Goal: Task Accomplishment & Management: Manage account settings

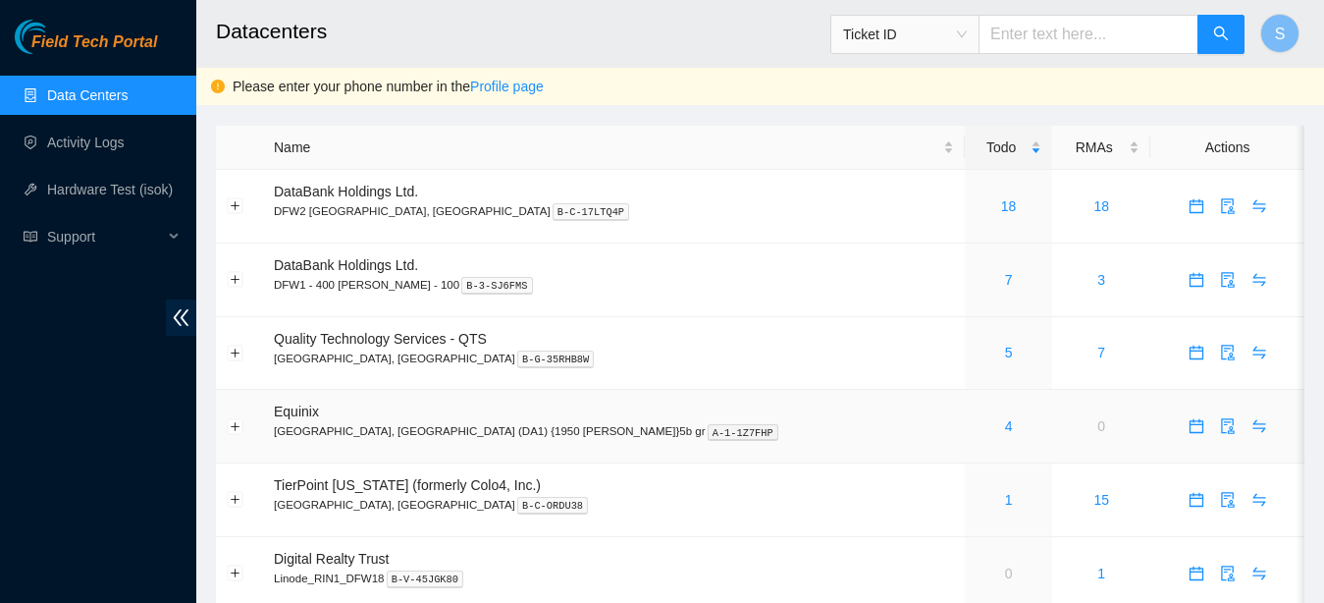
click at [976, 427] on div "4" at bounding box center [1009, 426] width 67 height 22
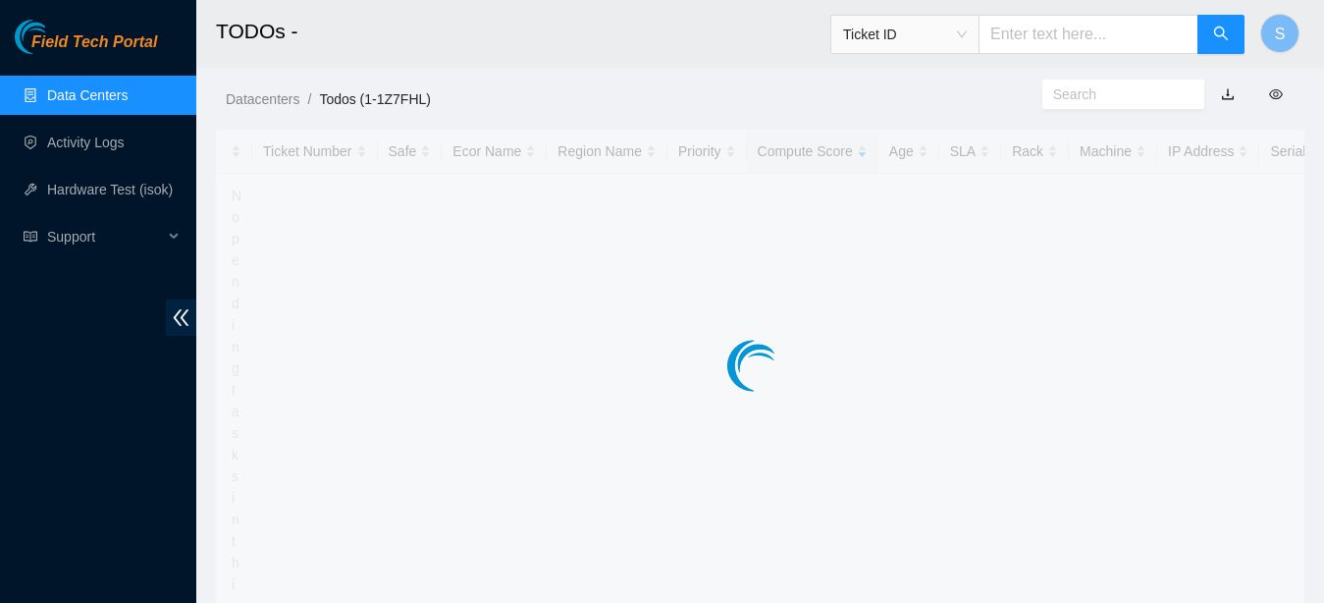
click at [891, 427] on main "TODOs - Ticket ID S Datacenters / Todos (1-1Z7FHL) / Ticket Number Safe Ecor Na…" at bounding box center [760, 432] width 1128 height 864
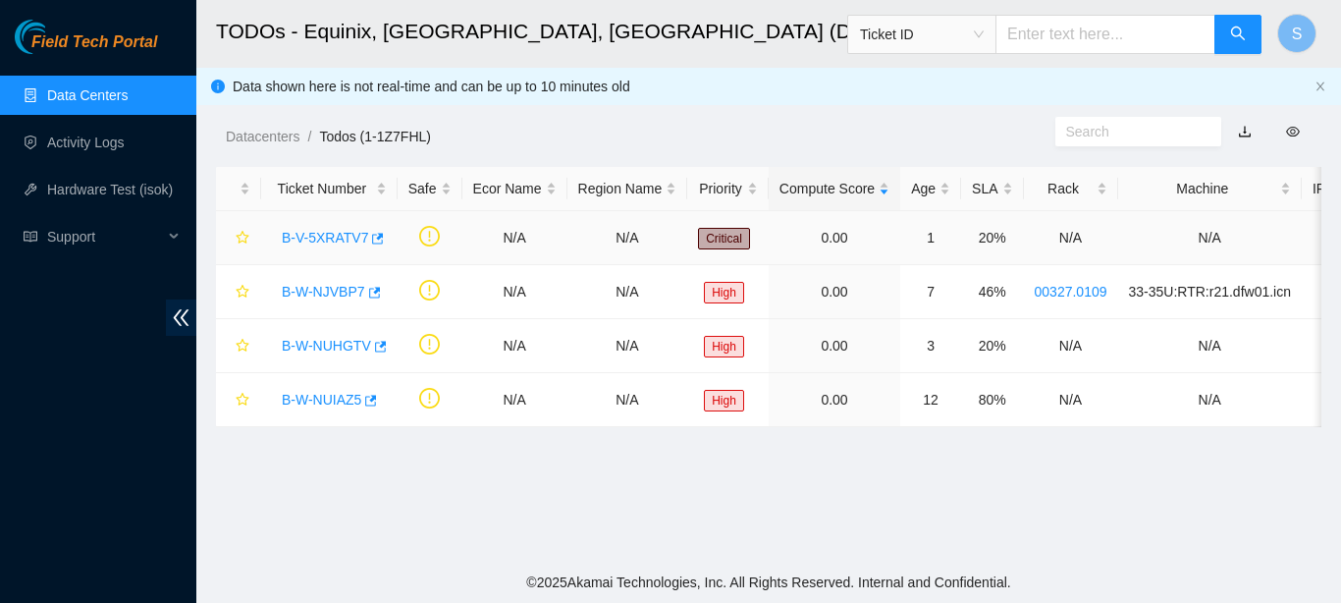
click at [324, 243] on link "B-V-5XRATV7" at bounding box center [325, 238] width 86 height 16
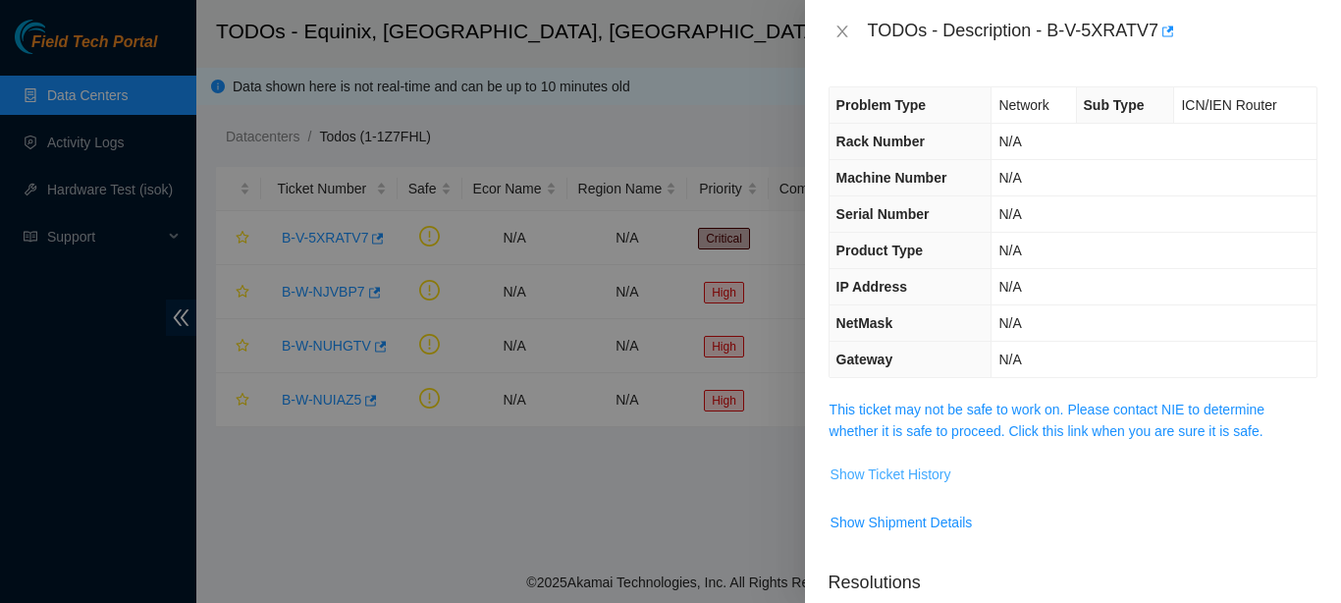
click at [890, 469] on span "Show Ticket History" at bounding box center [891, 474] width 121 height 22
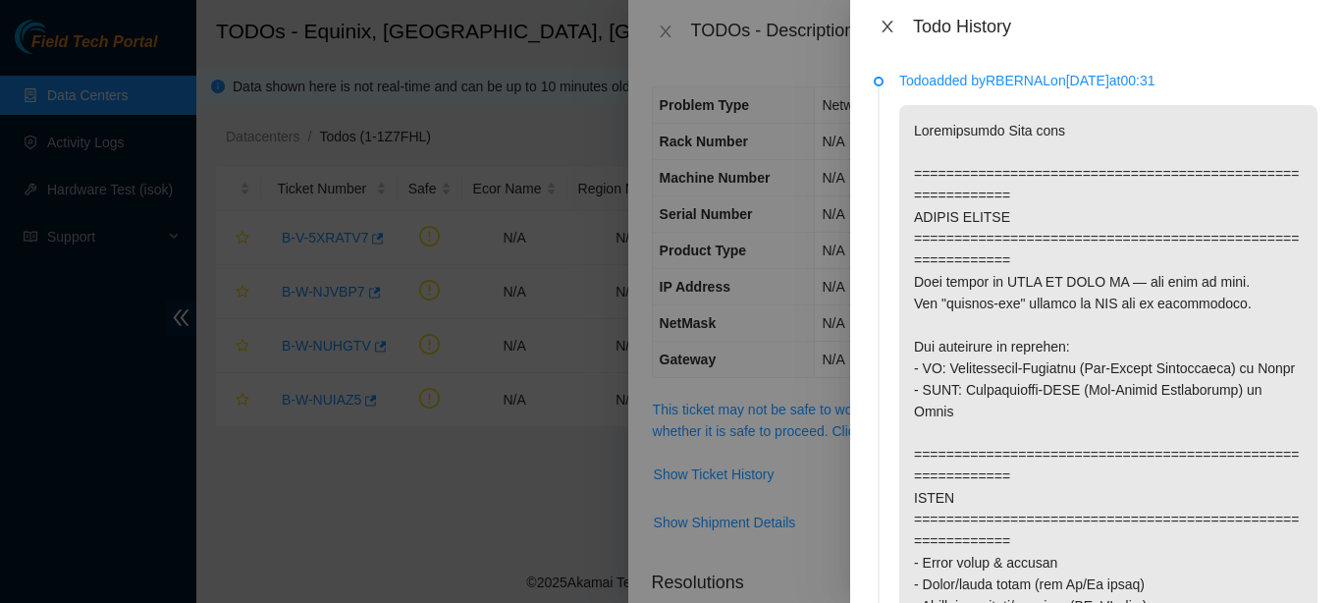
click at [877, 29] on button "Close" at bounding box center [887, 27] width 27 height 19
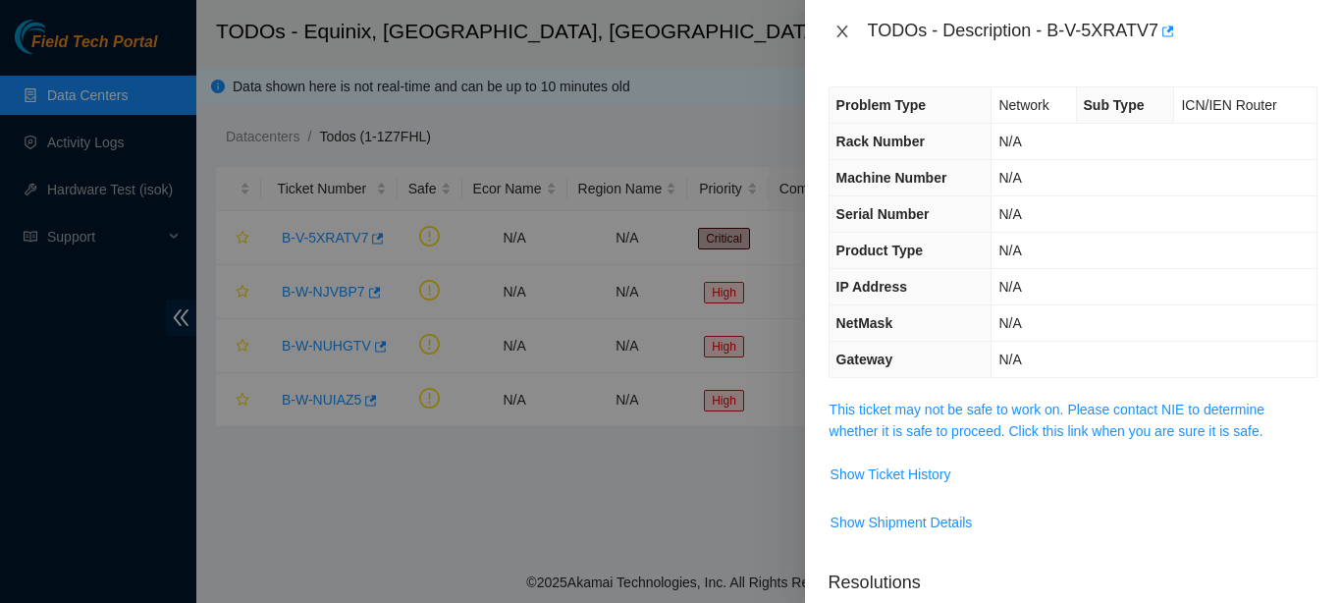
click at [837, 25] on icon "close" at bounding box center [843, 32] width 16 height 16
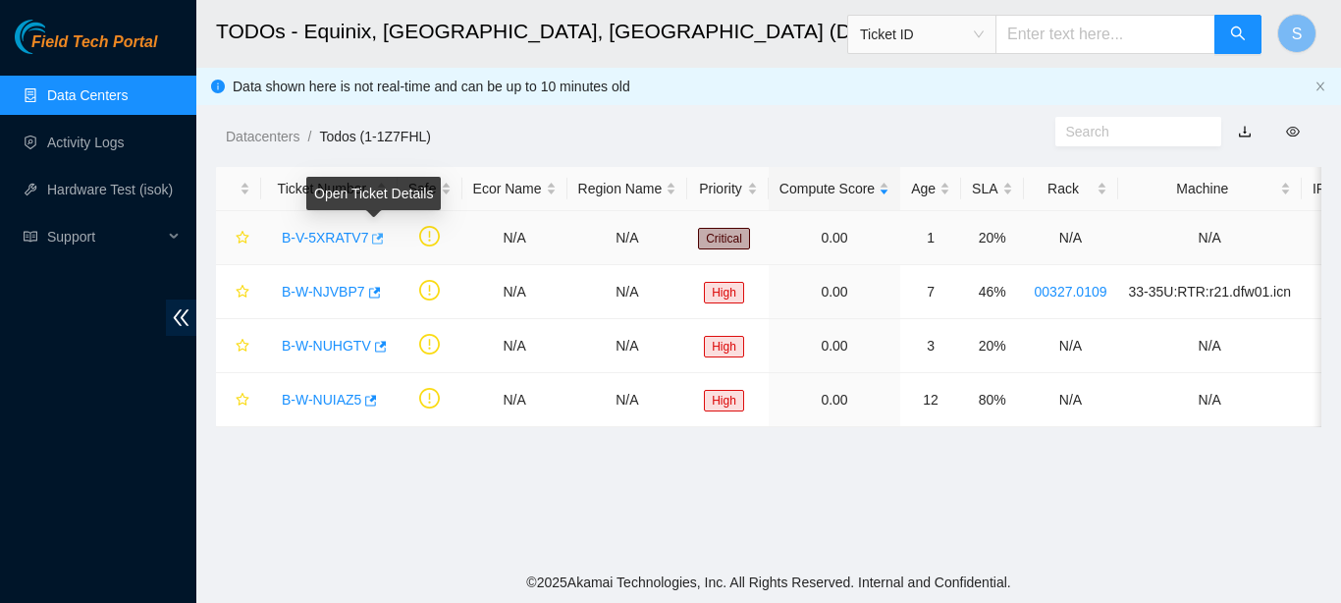
click at [372, 244] on icon "button" at bounding box center [376, 239] width 14 height 14
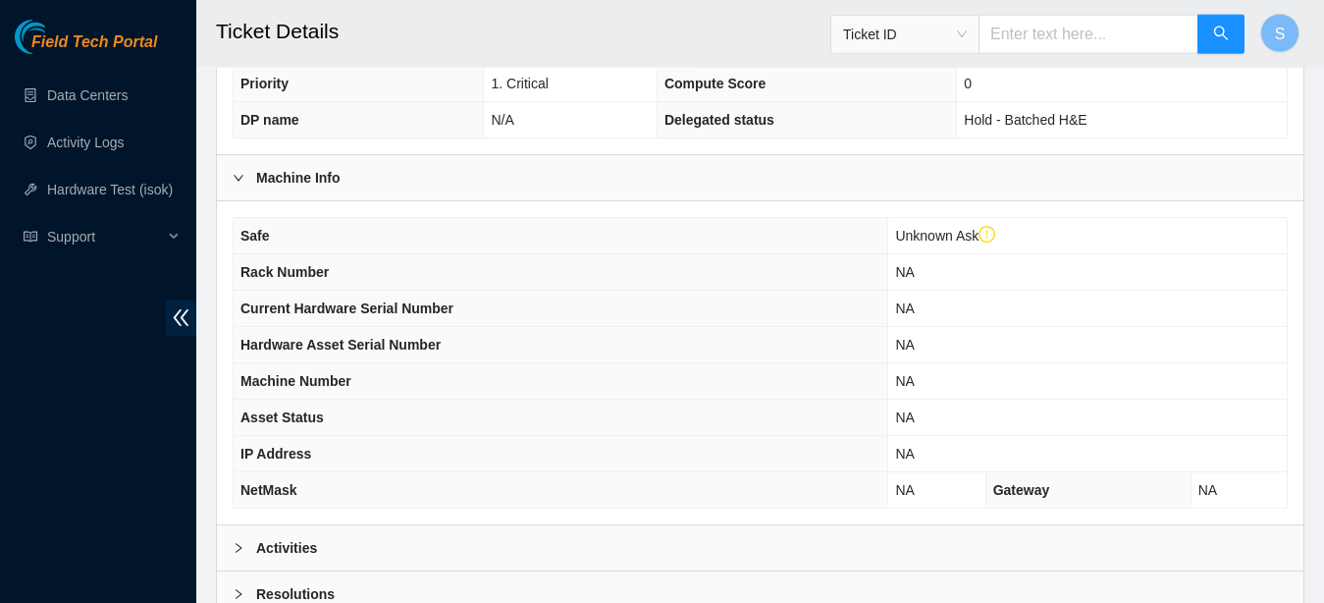
scroll to position [659, 0]
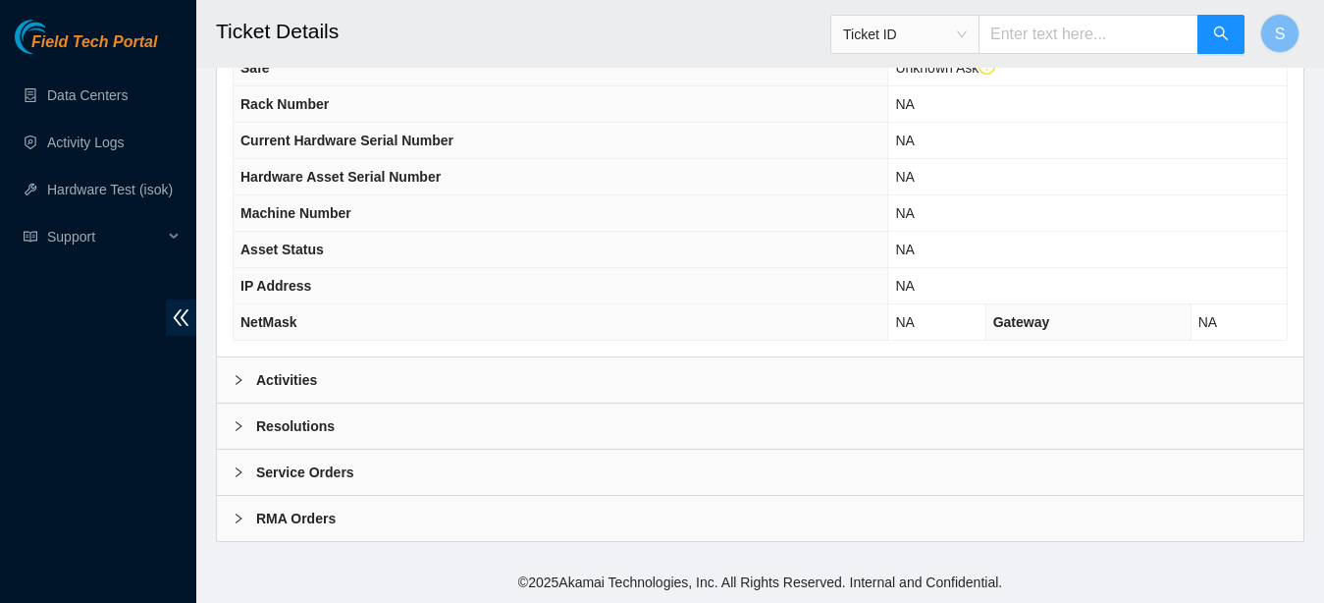
click at [304, 397] on div "Activities" at bounding box center [760, 379] width 1087 height 45
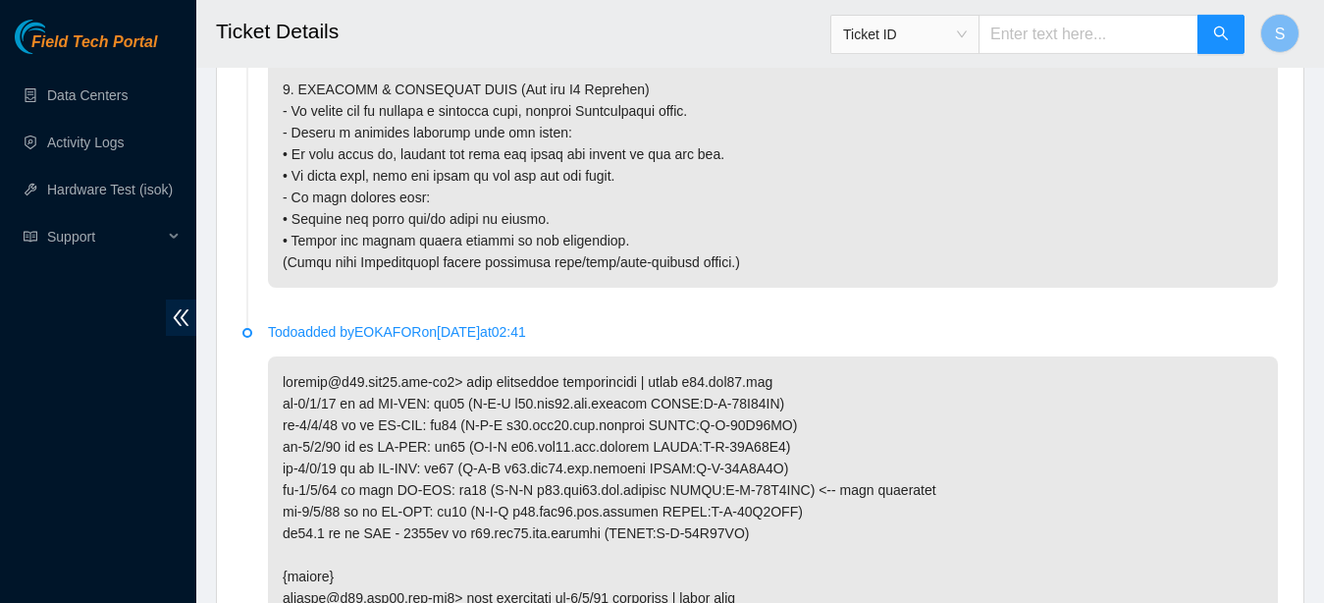
scroll to position [2920, 0]
